Goal: Information Seeking & Learning: Learn about a topic

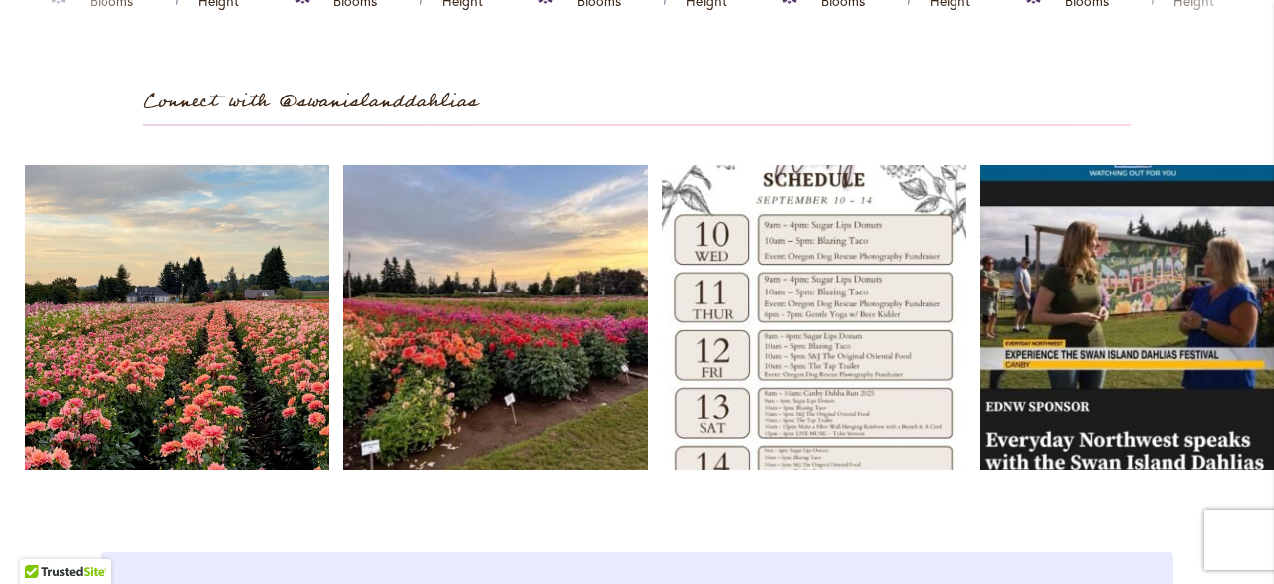
scroll to position [5683, 0]
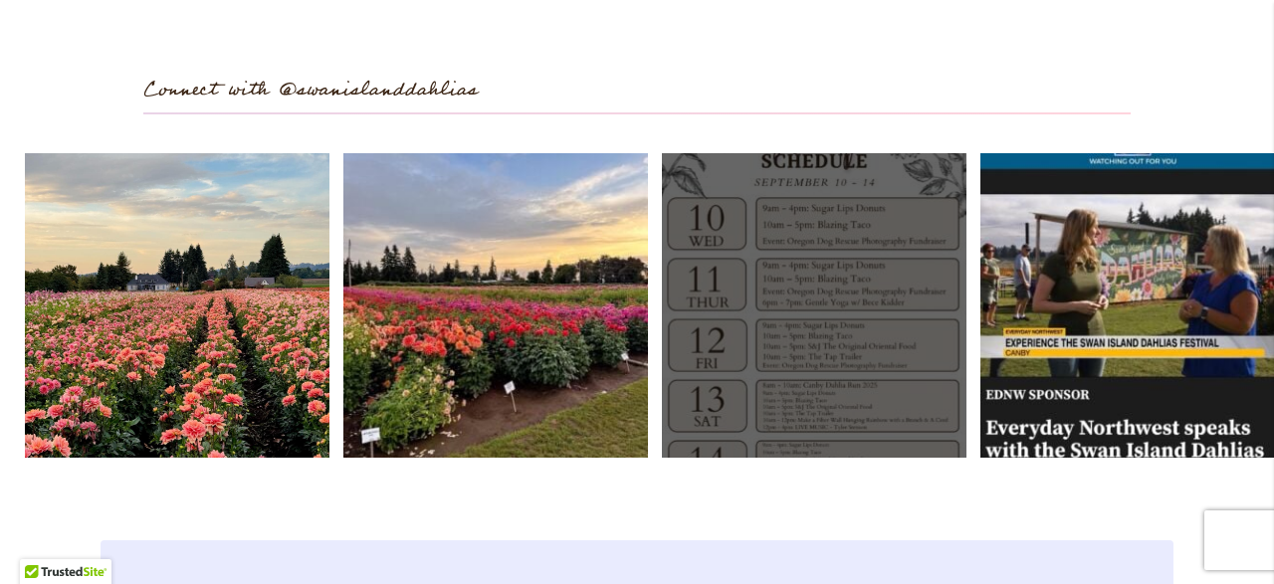
click at [801, 413] on link "Open" at bounding box center [814, 305] width 305 height 305
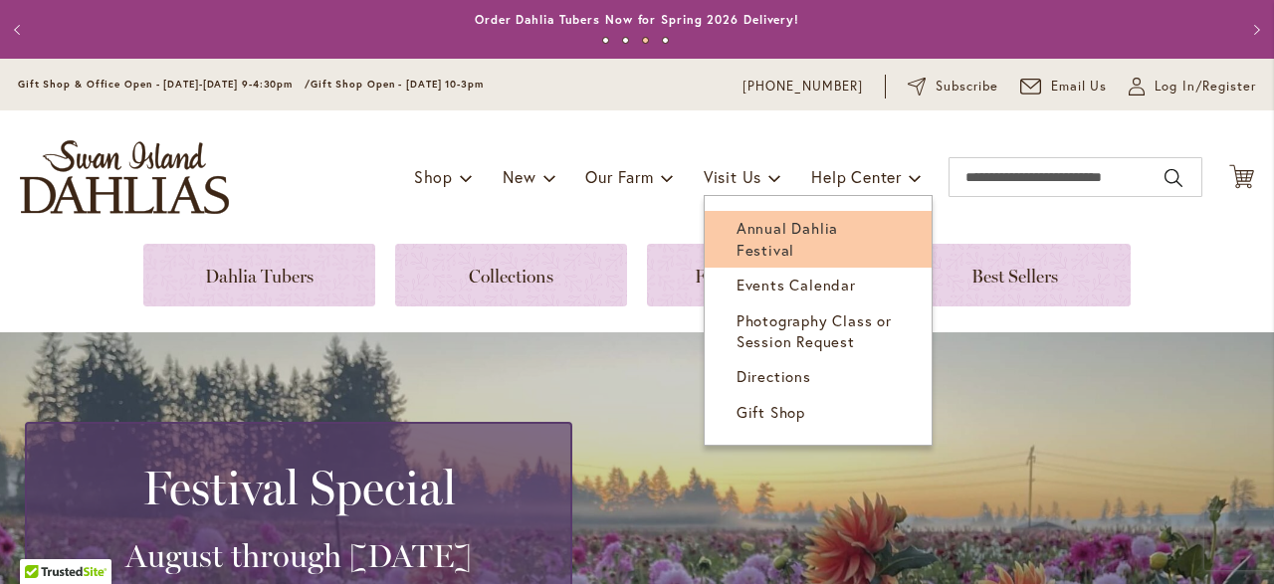
click at [767, 230] on span "Annual Dahlia Festival" at bounding box center [787, 238] width 102 height 41
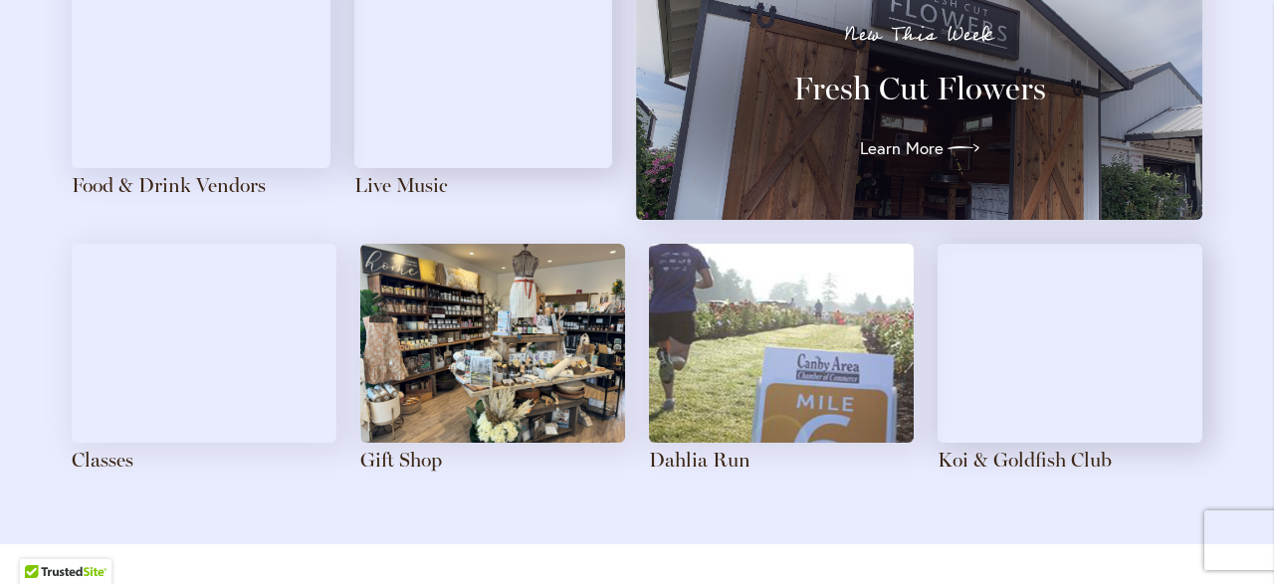
scroll to position [2192, 0]
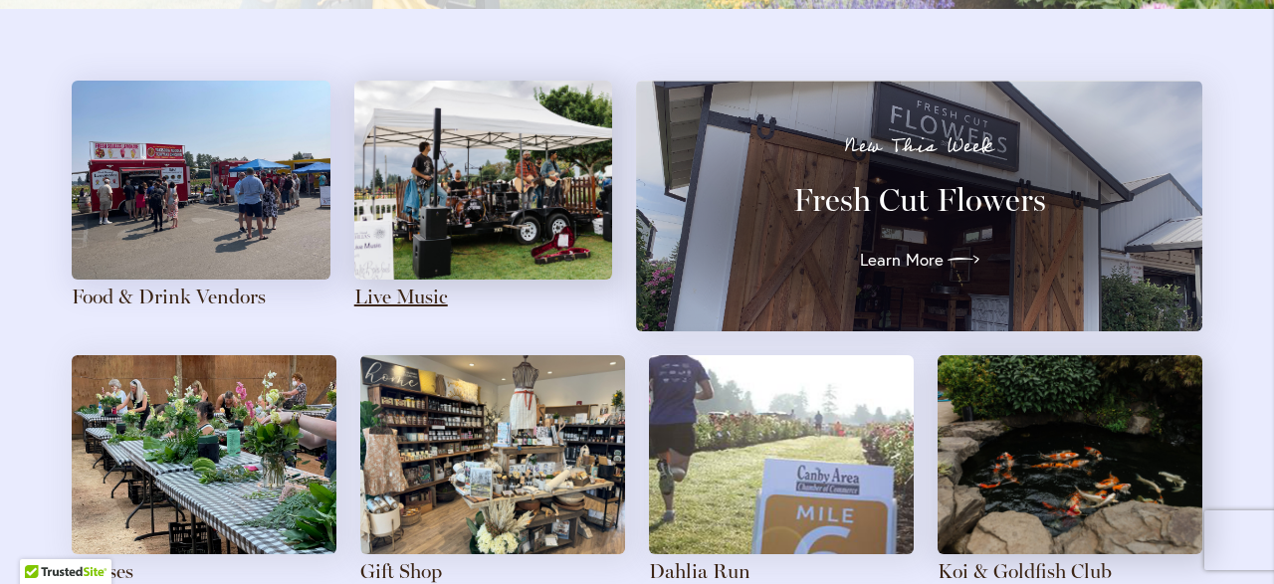
click at [387, 301] on link "Live Music" at bounding box center [401, 297] width 94 height 24
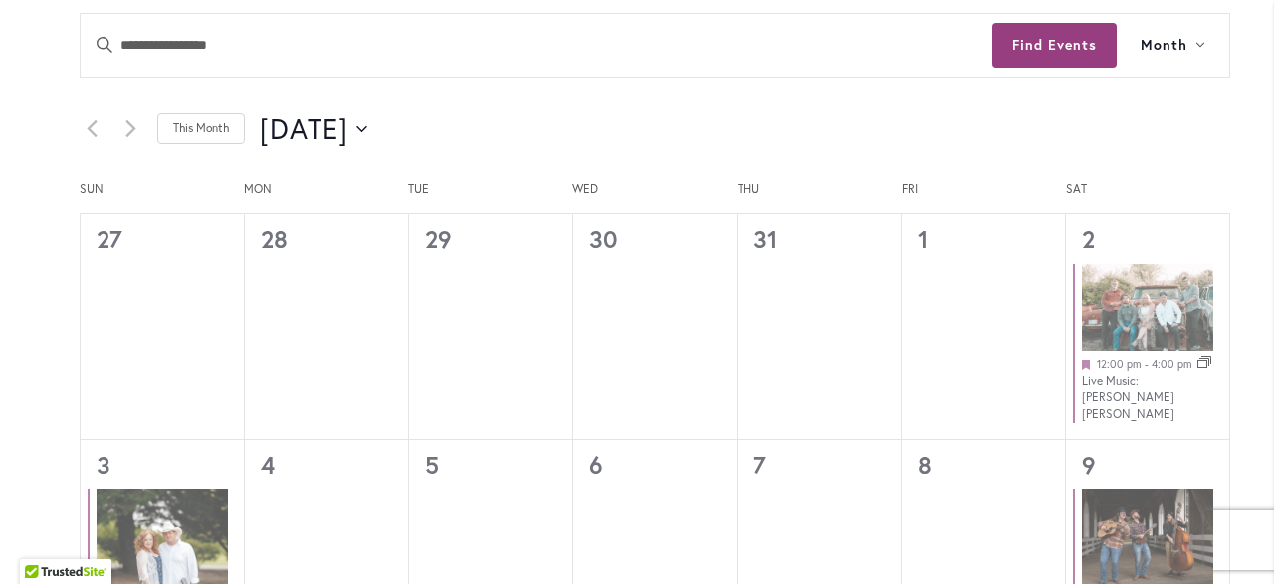
scroll to position [991, 0]
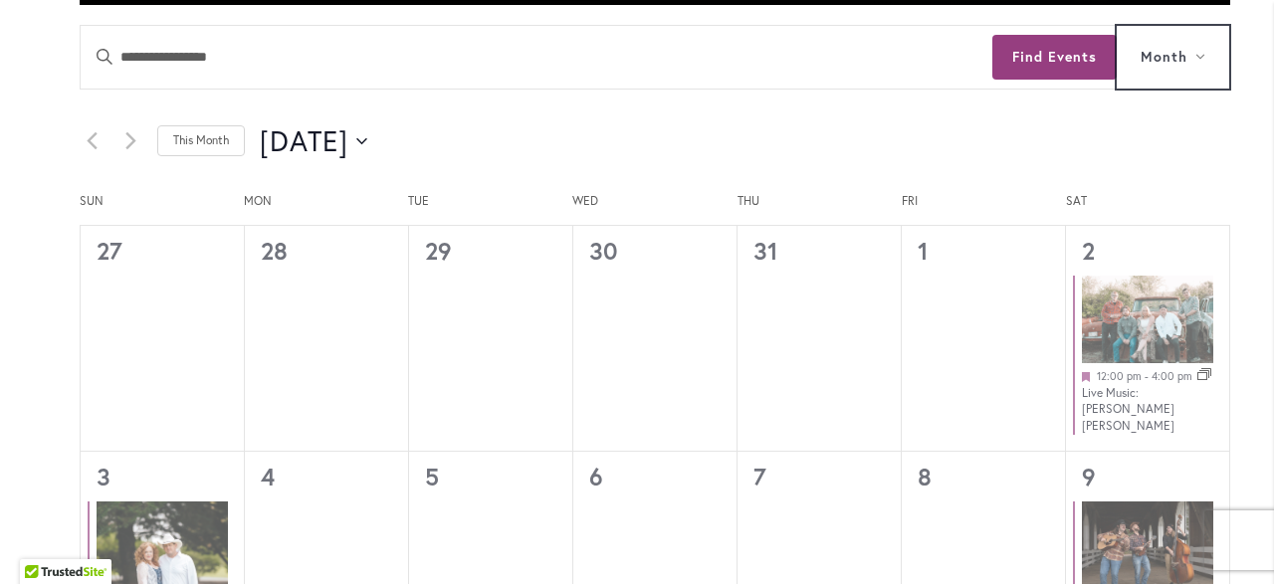
click at [1203, 55] on icon at bounding box center [1200, 57] width 10 height 6
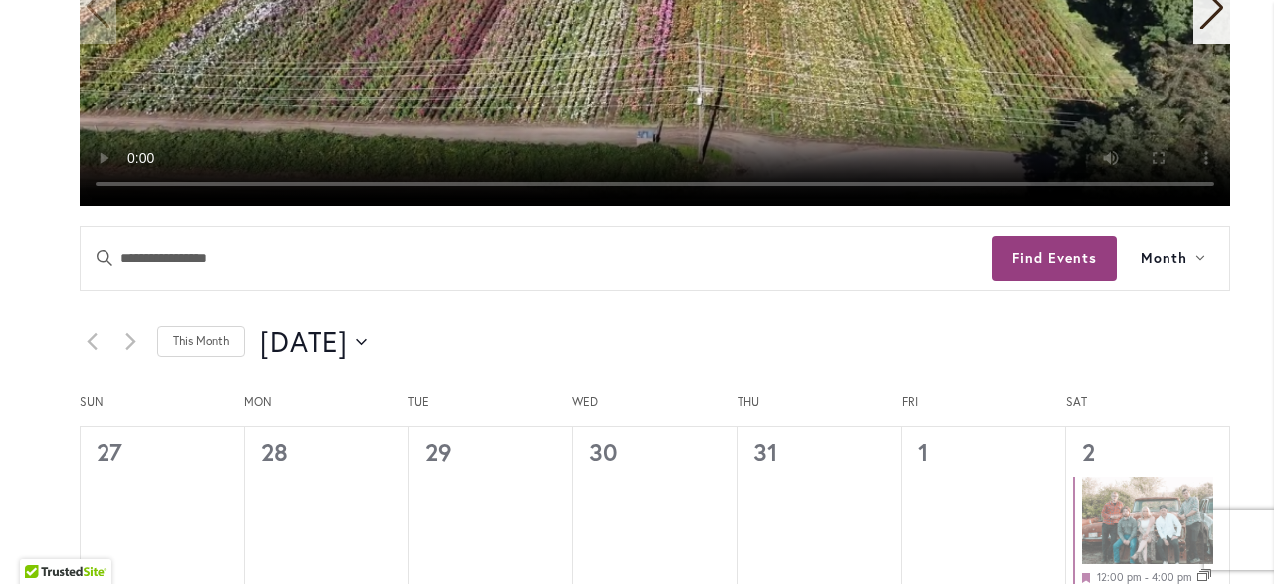
scroll to position [798, 0]
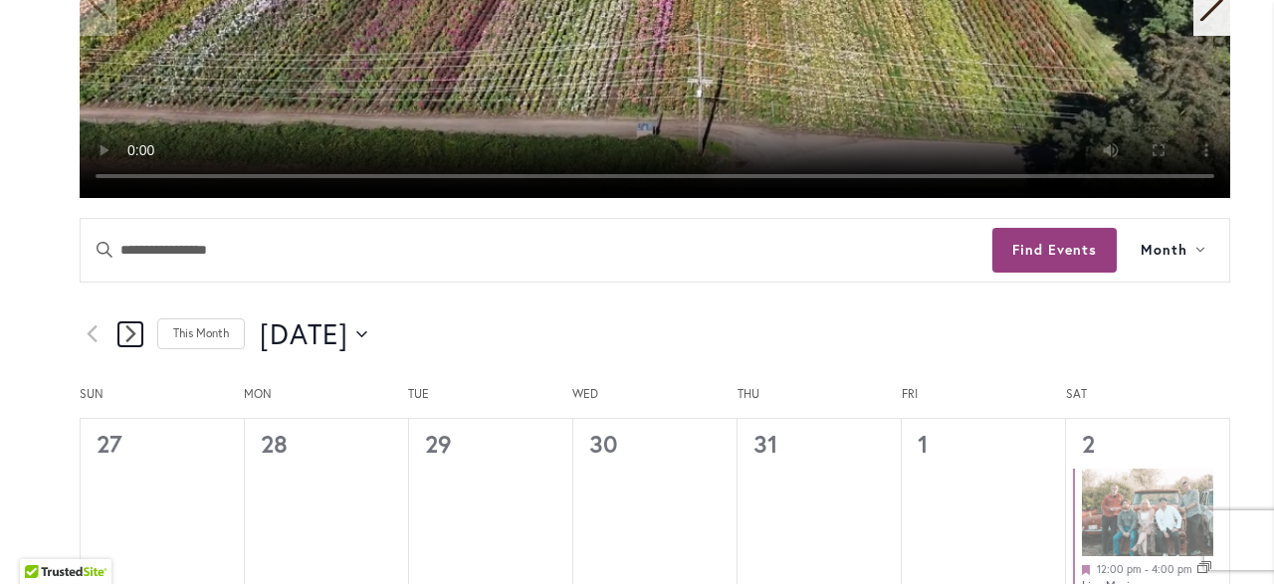
click at [130, 327] on icon "Next month" at bounding box center [130, 333] width 11 height 19
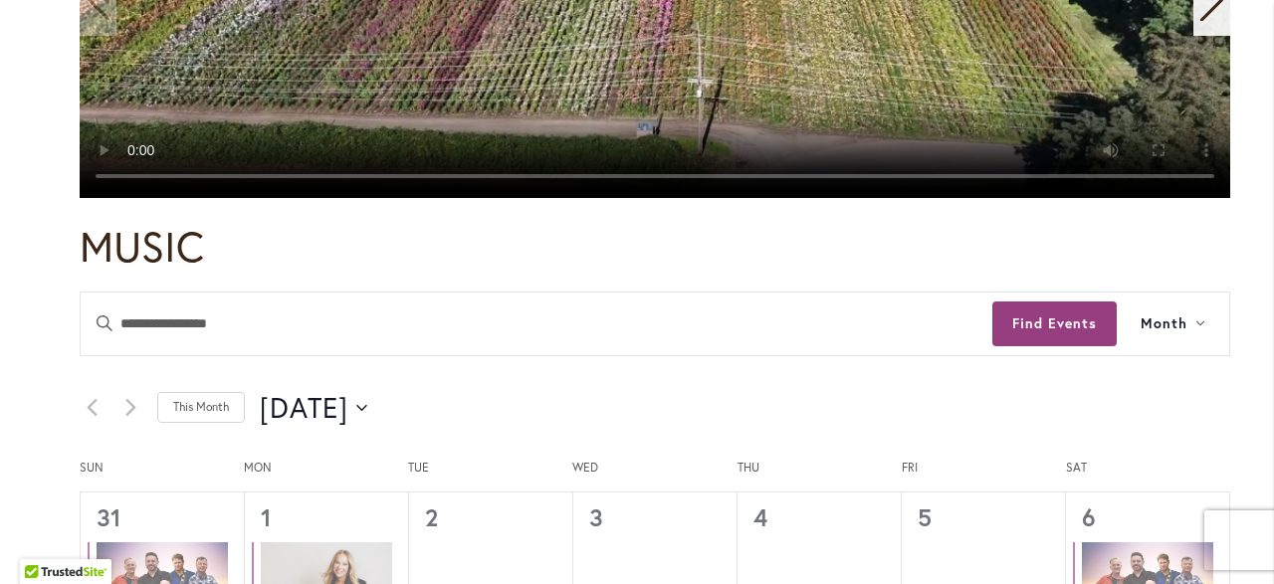
scroll to position [1226, 0]
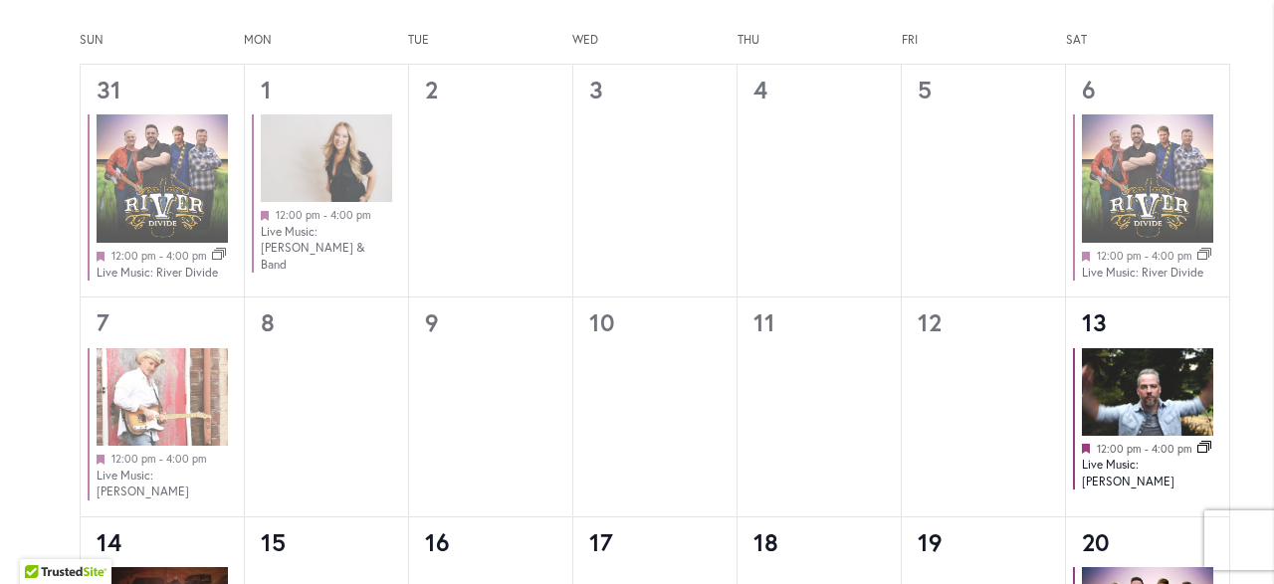
click at [439, 337] on h3 "0 events, 9" at bounding box center [490, 323] width 163 height 50
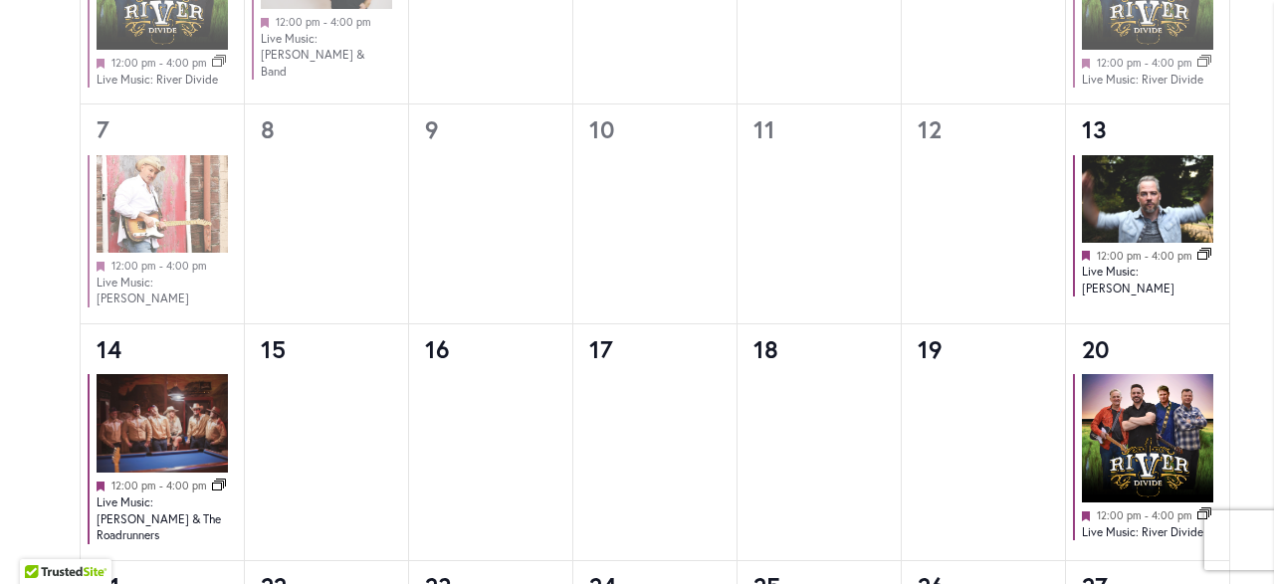
scroll to position [1423, 0]
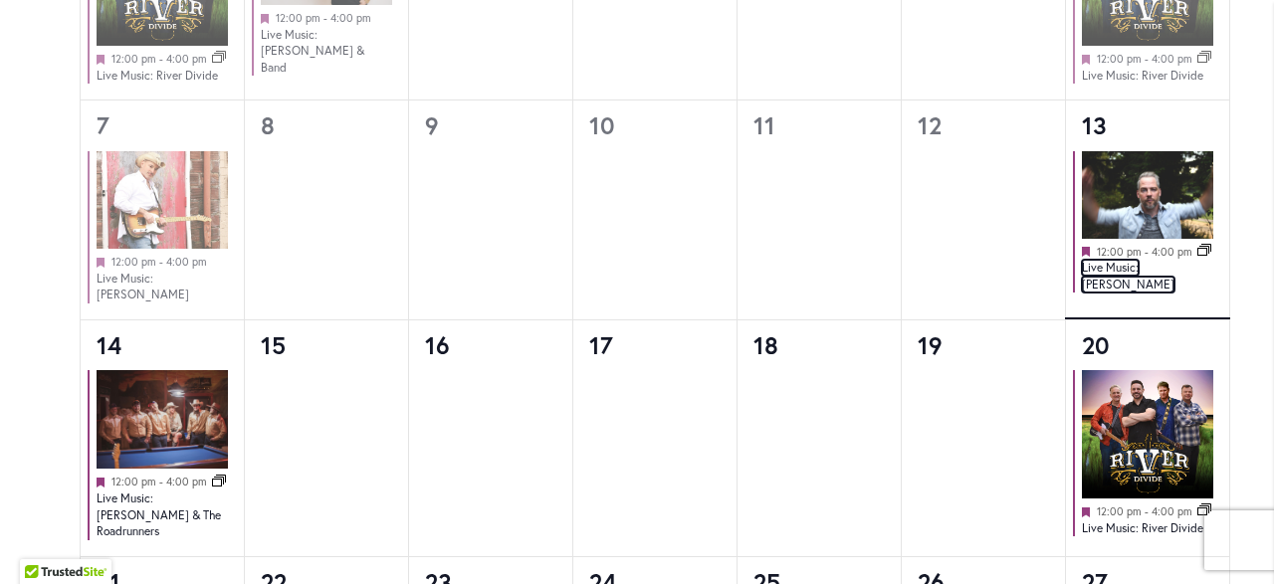
click at [1134, 274] on link "Live Music: [PERSON_NAME]" at bounding box center [1128, 276] width 93 height 33
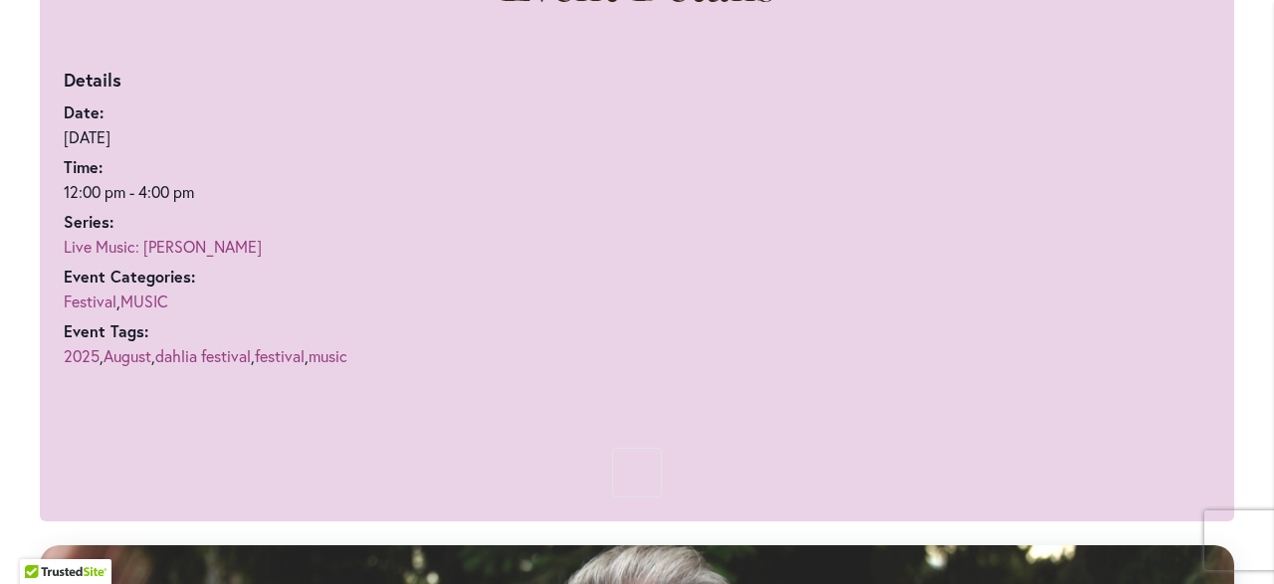
scroll to position [1153, 0]
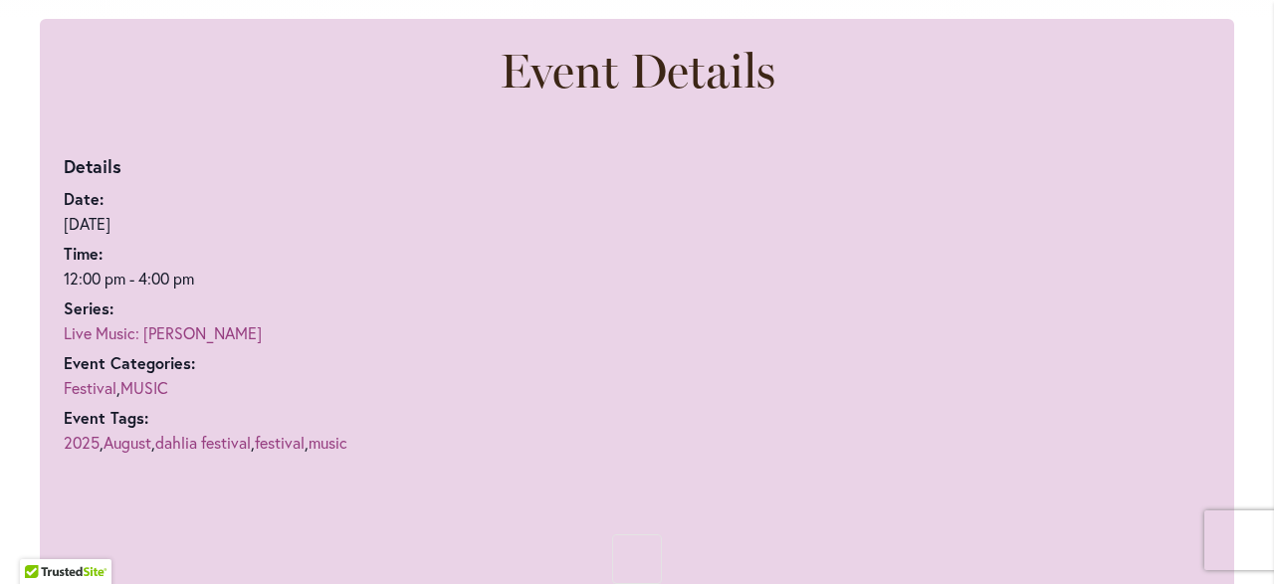
click at [192, 326] on link "Live Music: [PERSON_NAME]" at bounding box center [163, 332] width 198 height 21
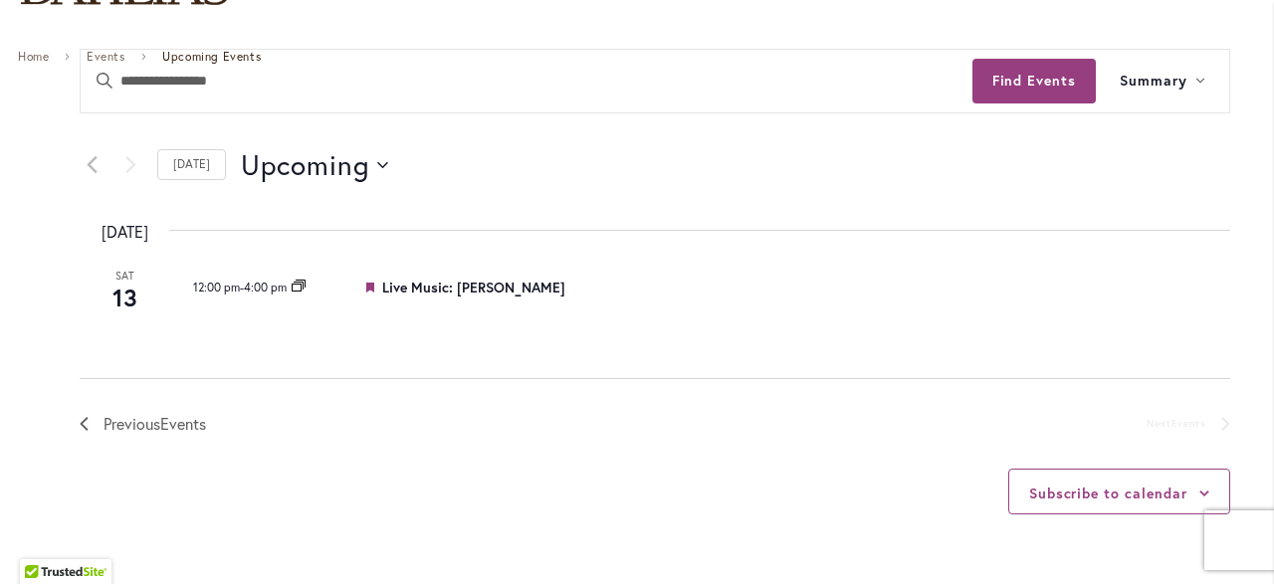
scroll to position [251, 0]
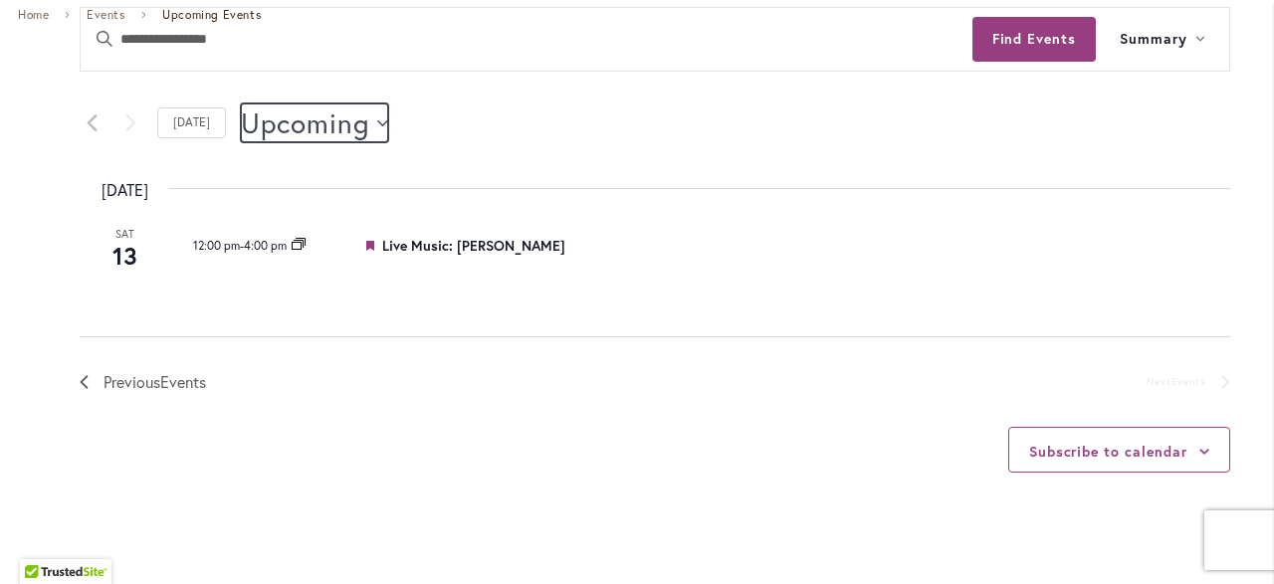
click at [376, 117] on button "Upcoming Upcoming" at bounding box center [314, 124] width 147 height 40
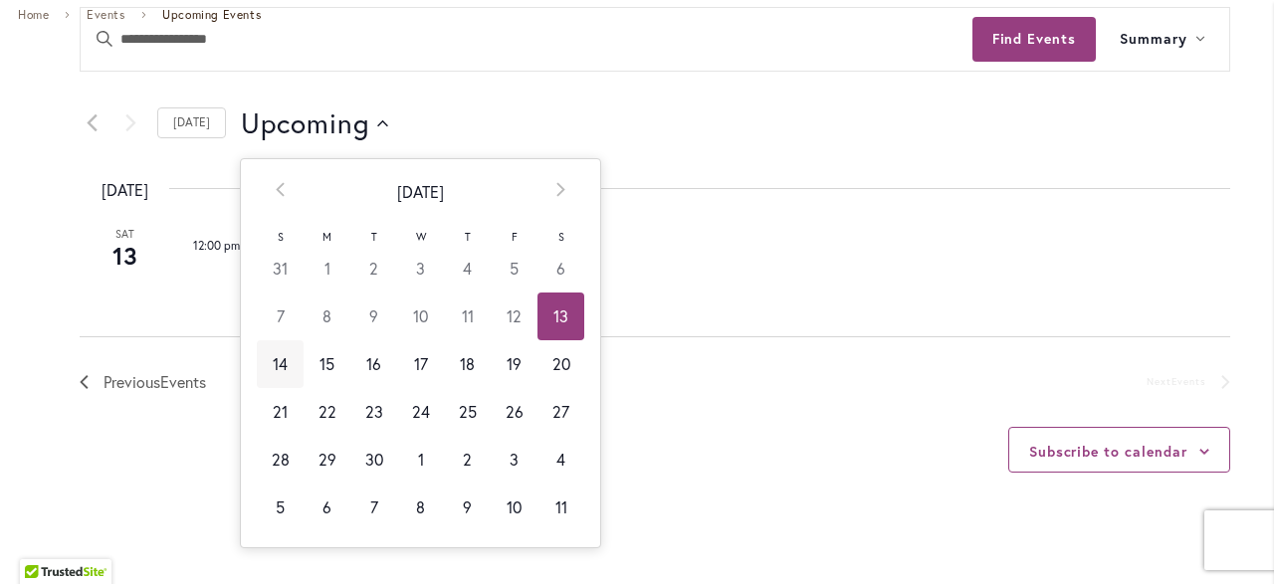
click at [267, 365] on td "14" at bounding box center [280, 364] width 47 height 48
type input "*********"
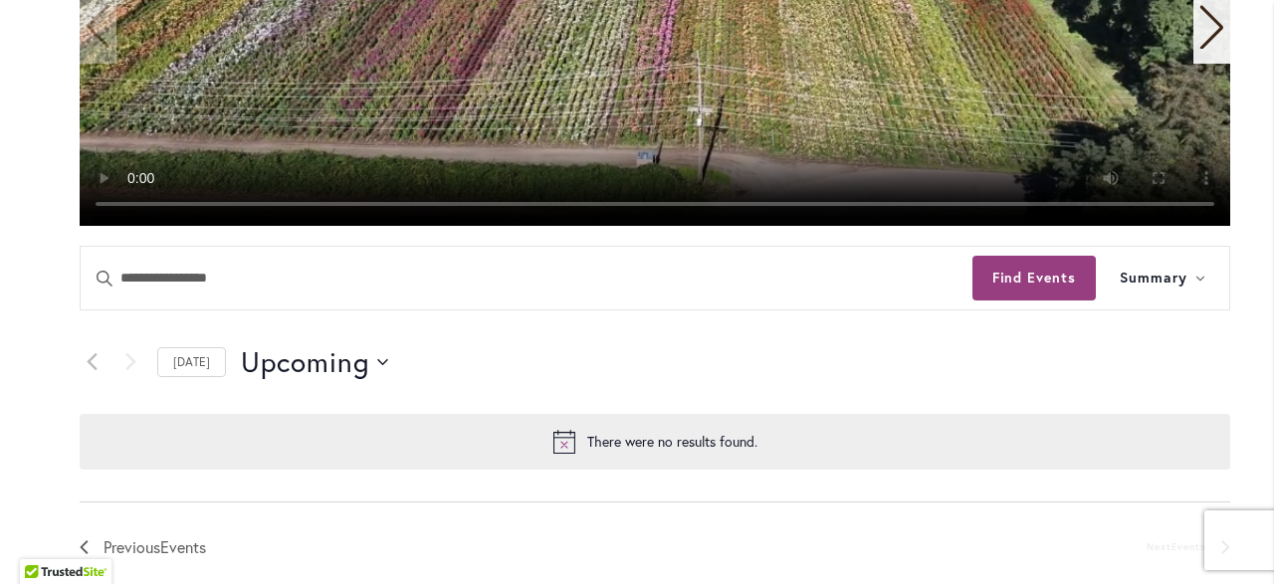
scroll to position [737, 0]
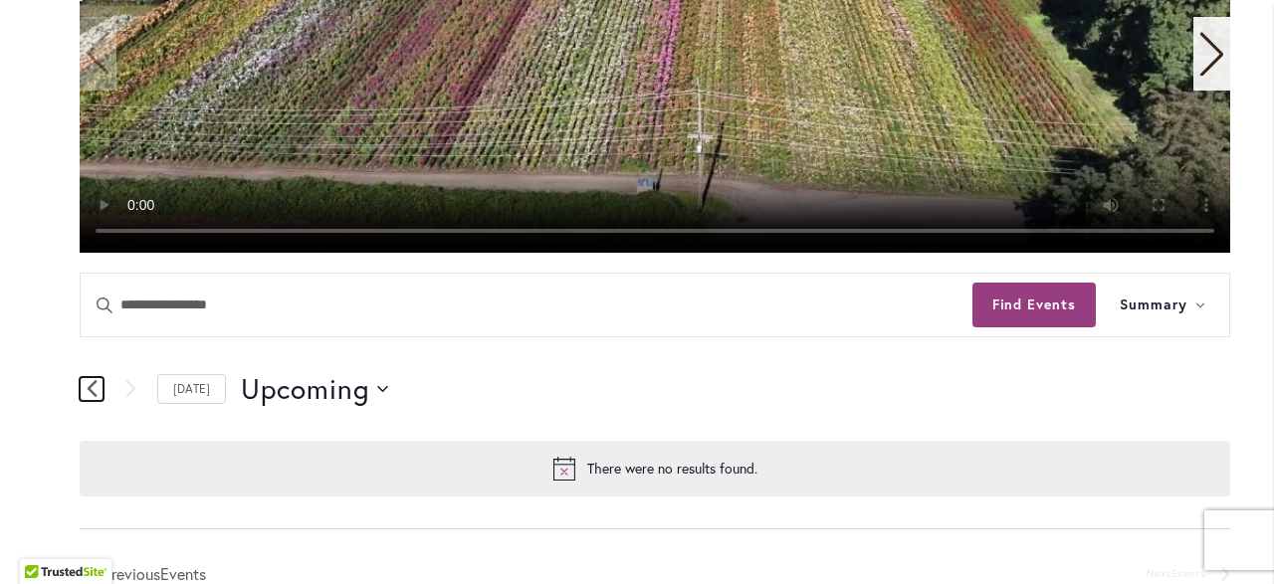
click at [83, 377] on link "Previous Events" at bounding box center [92, 389] width 24 height 24
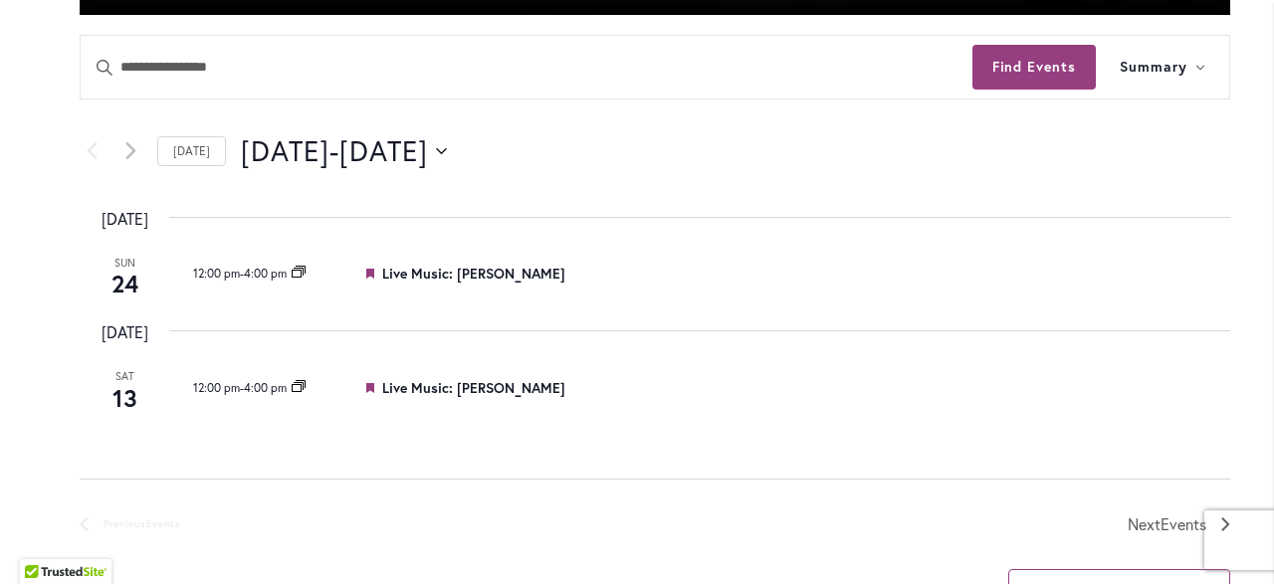
scroll to position [949, 0]
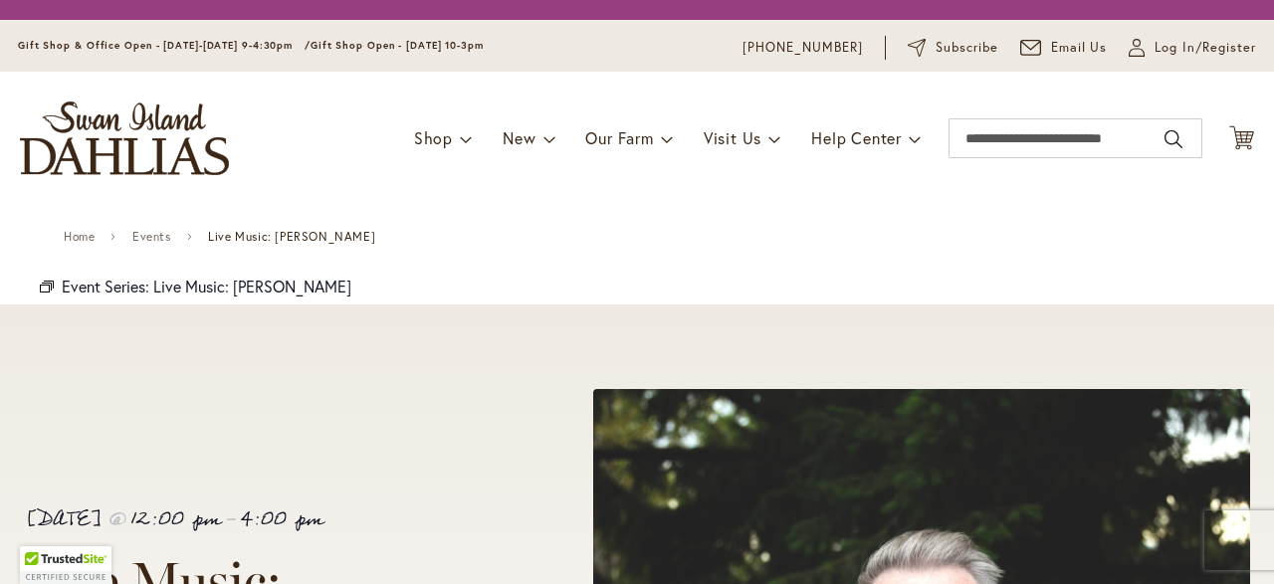
scroll to position [1153, 0]
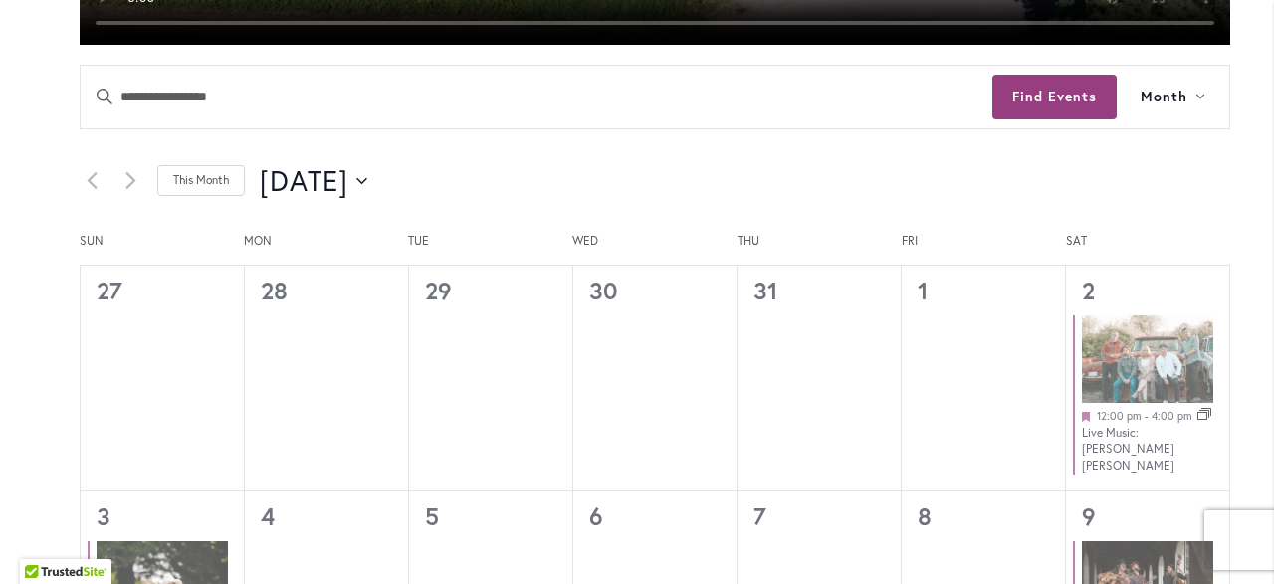
scroll to position [869, 0]
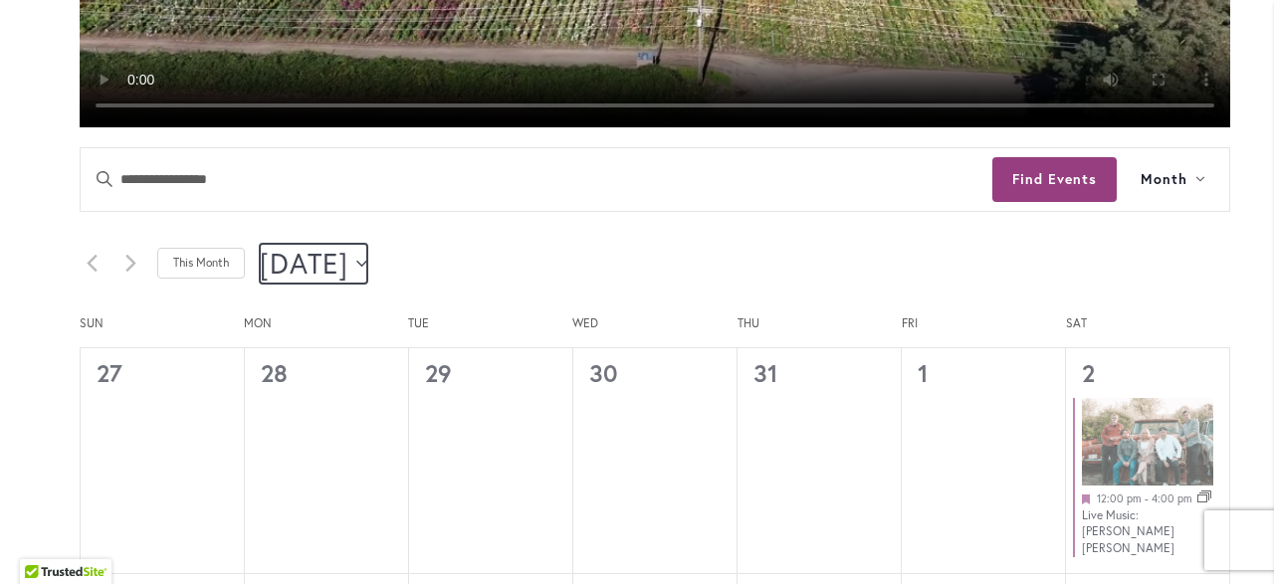
click at [367, 258] on button "8/1/2025 August 2025" at bounding box center [313, 264] width 107 height 40
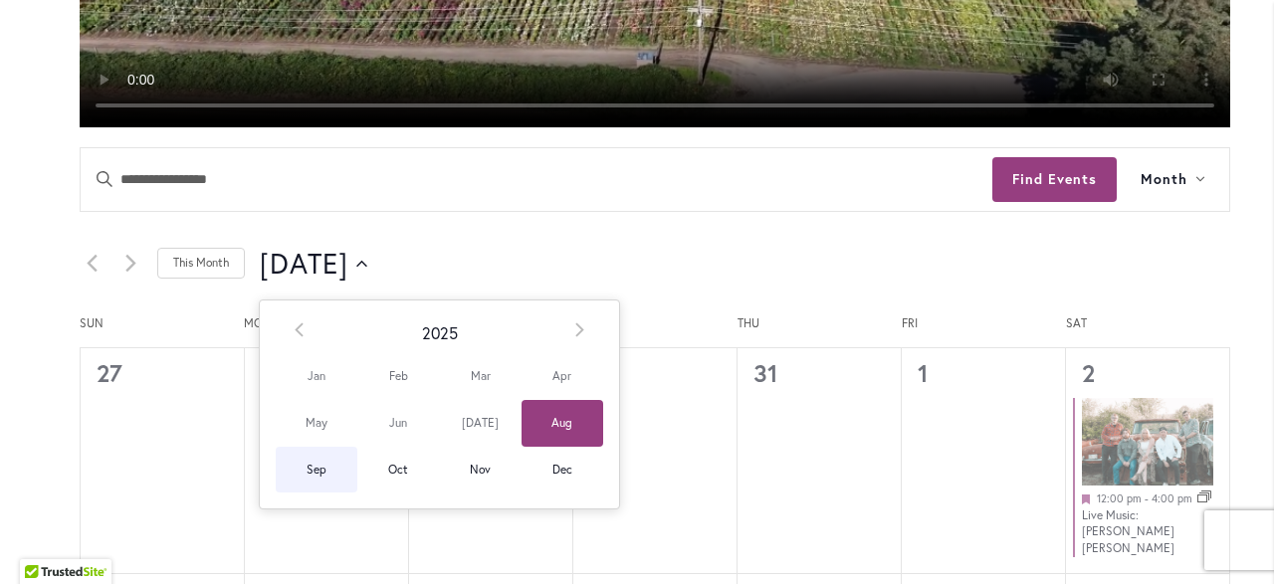
click at [306, 462] on span "Sep" at bounding box center [317, 470] width 82 height 47
type input "********"
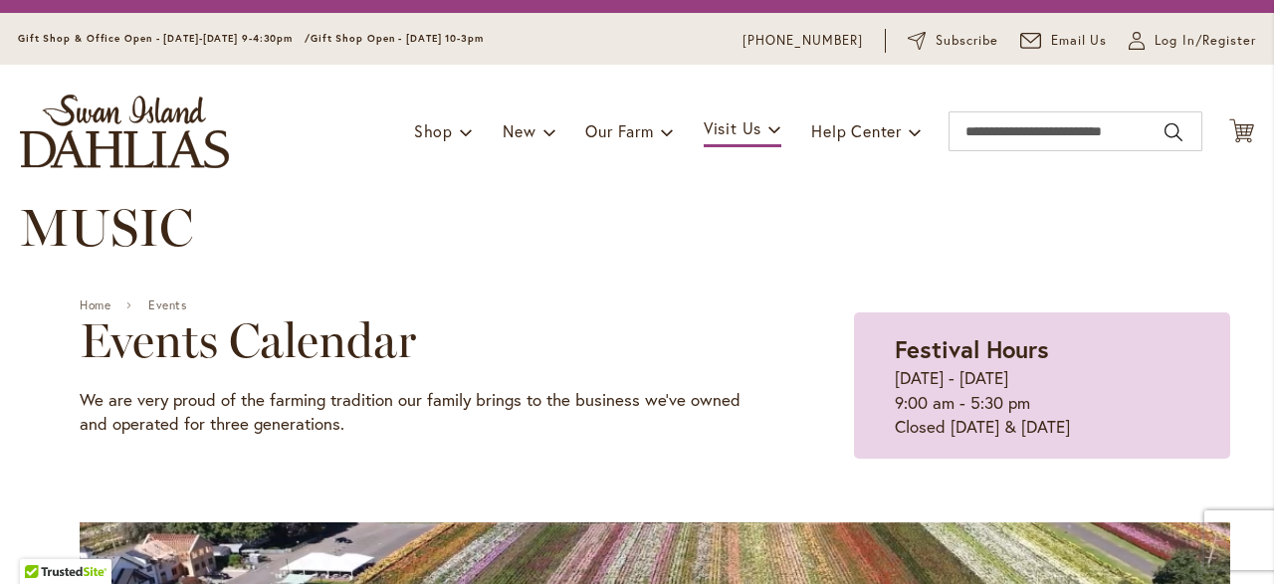
scroll to position [0, 0]
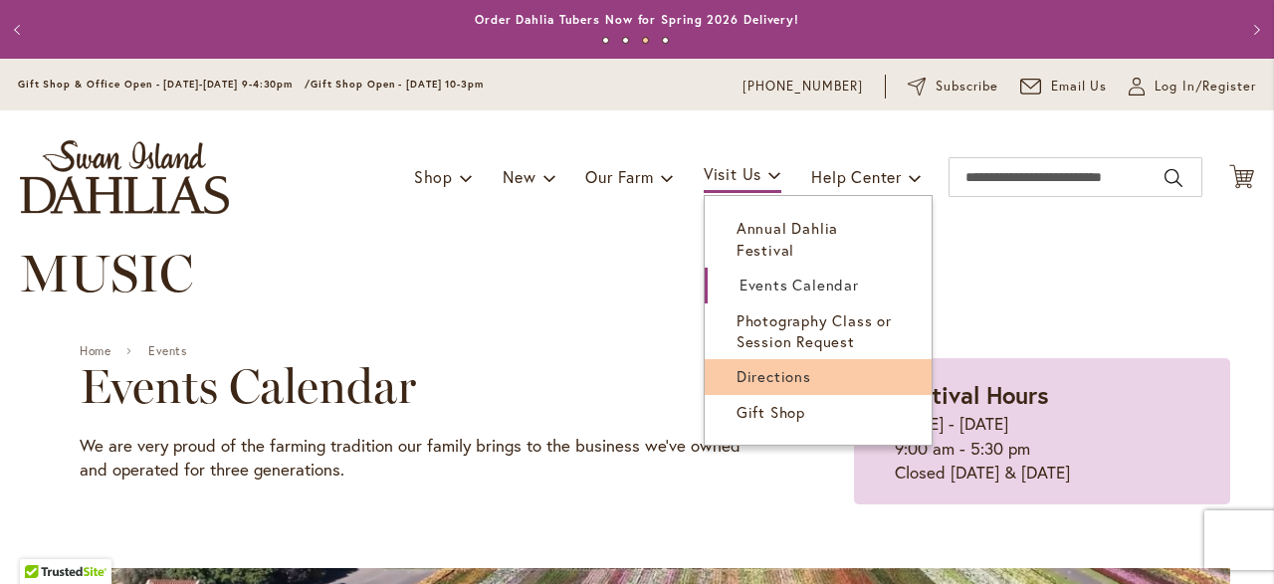
click at [744, 366] on span "Directions" at bounding box center [773, 376] width 75 height 20
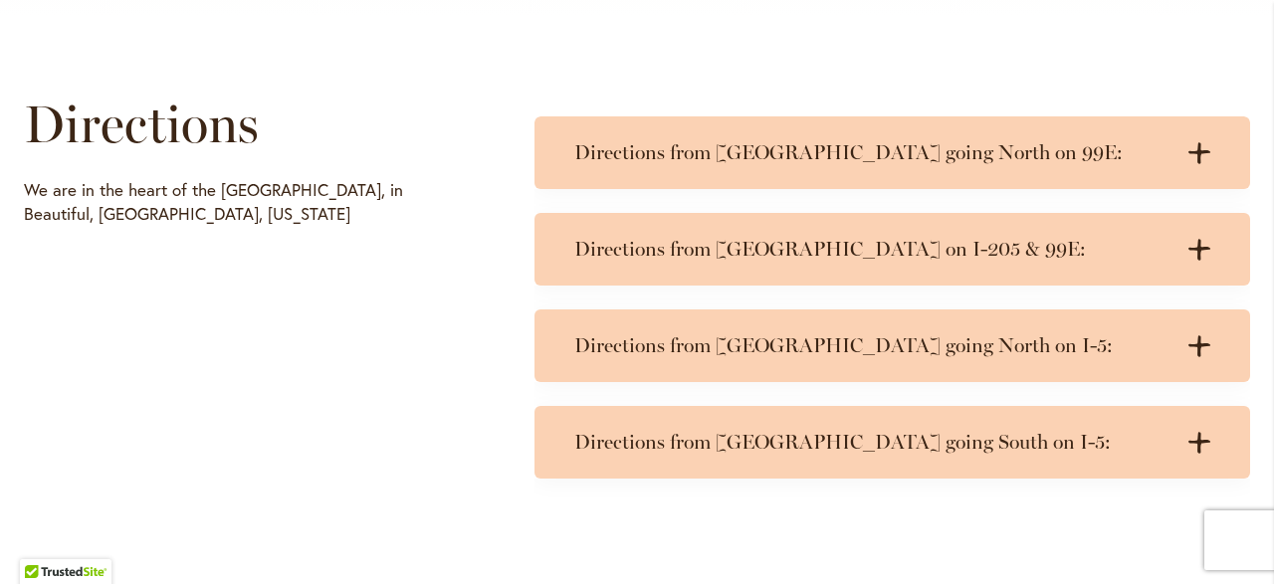
scroll to position [979, 0]
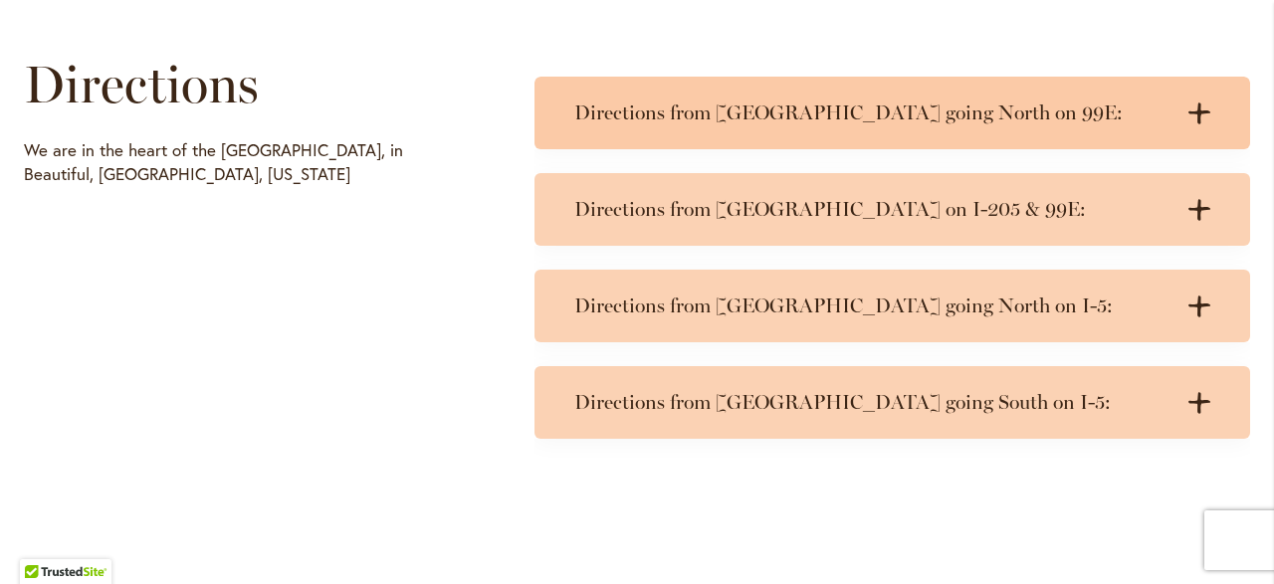
click at [1203, 111] on icon at bounding box center [1199, 113] width 22 height 21
